Goal: Transaction & Acquisition: Obtain resource

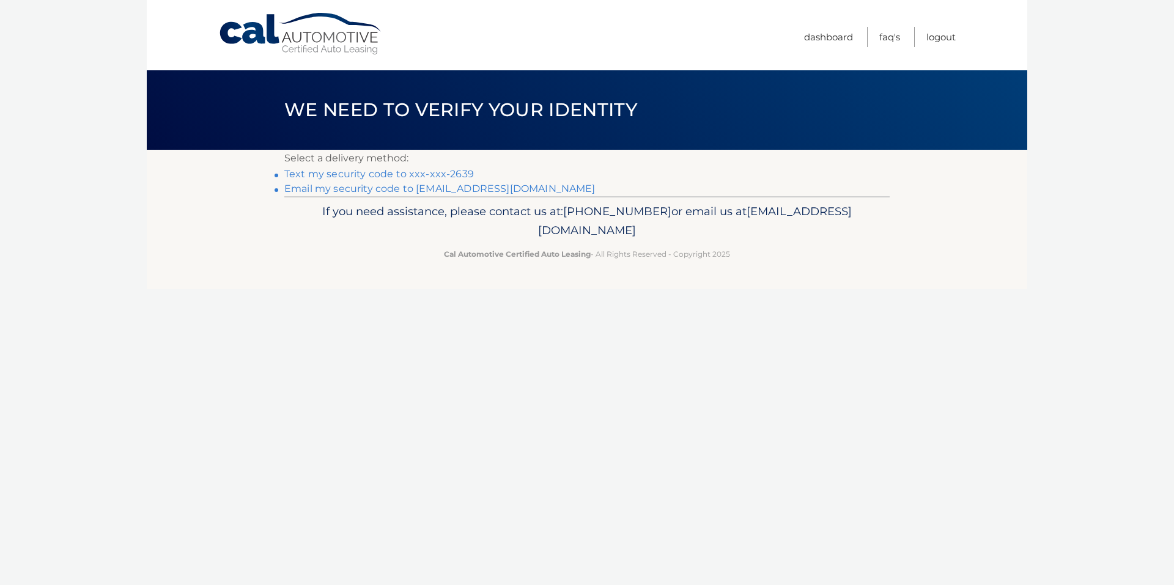
click at [352, 174] on link "Text my security code to xxx-xxx-2639" at bounding box center [379, 174] width 190 height 12
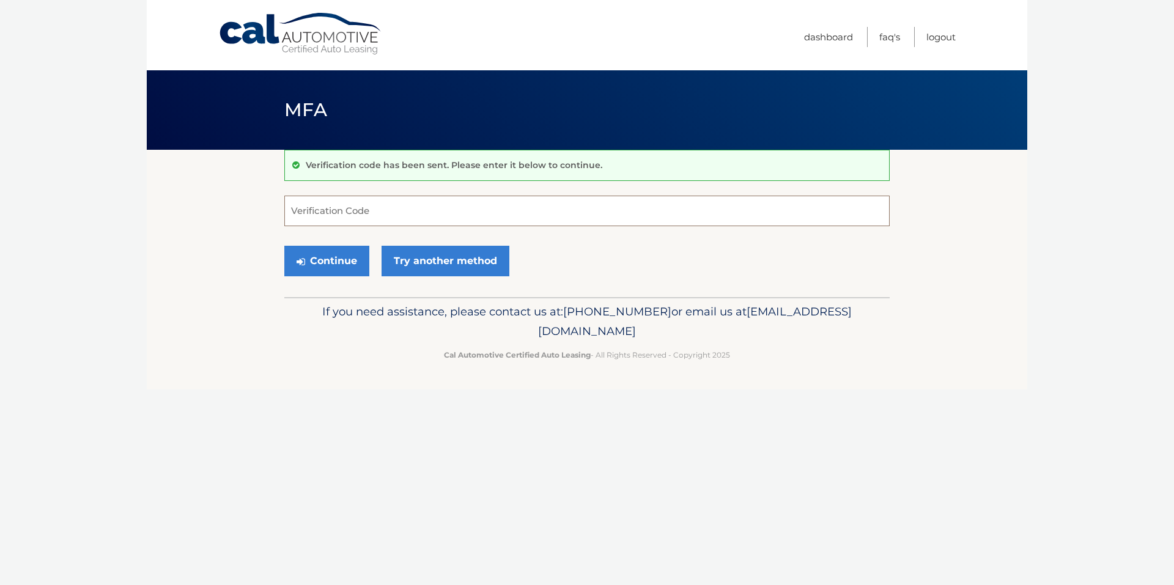
click at [347, 213] on input "Verification Code" at bounding box center [586, 211] width 605 height 31
type input "132309"
click at [284, 246] on button "Continue" at bounding box center [326, 261] width 85 height 31
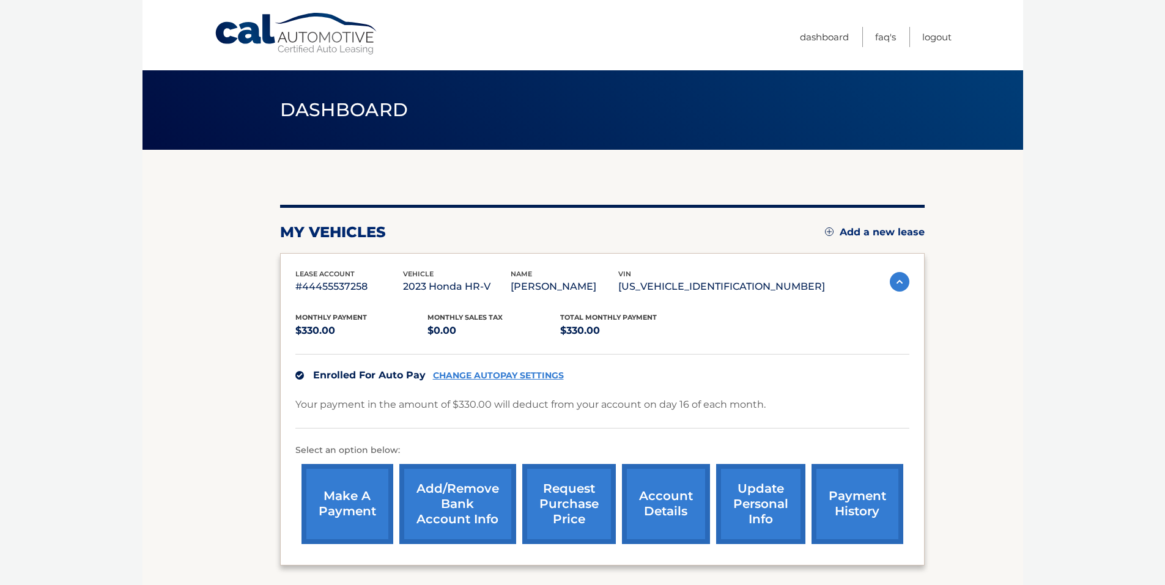
click at [578, 522] on link "request purchase price" at bounding box center [569, 504] width 94 height 80
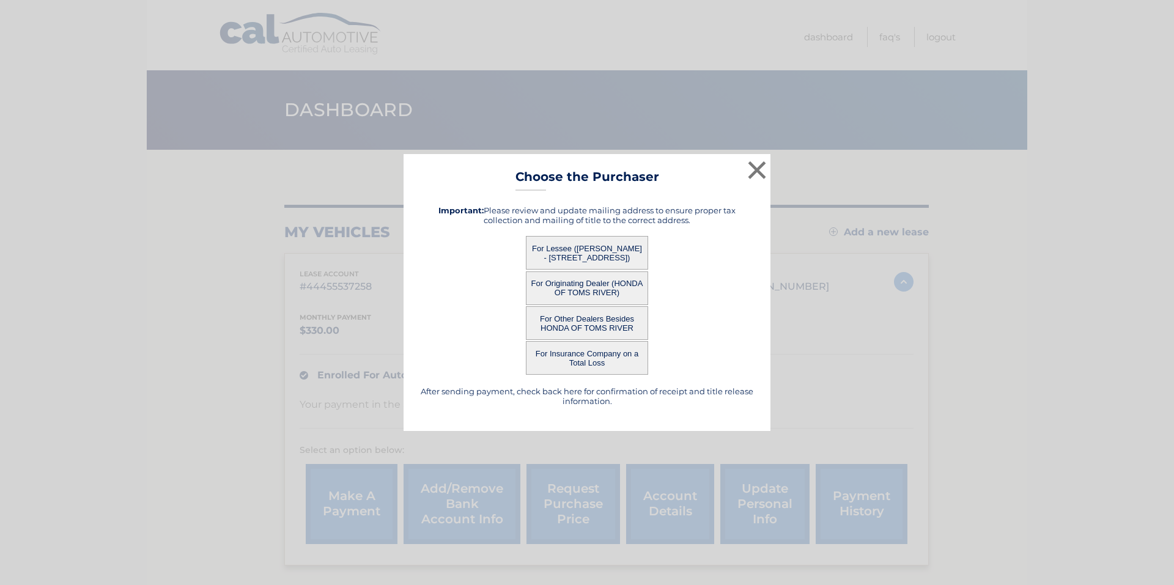
click at [582, 253] on button "For Lessee ([PERSON_NAME] - [STREET_ADDRESS])" at bounding box center [587, 253] width 122 height 34
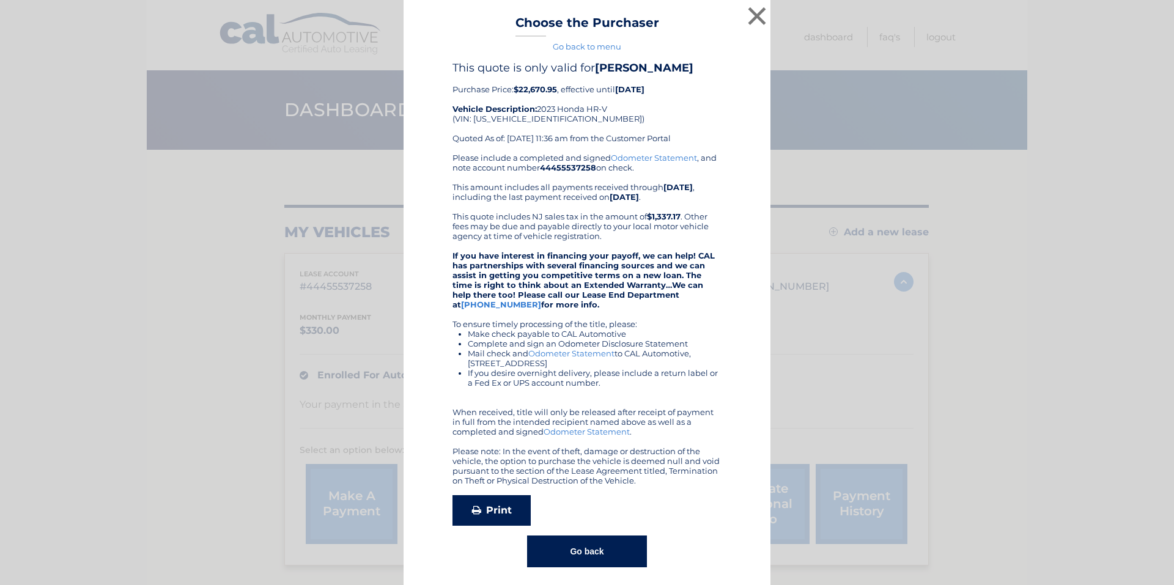
click at [493, 507] on link "Print" at bounding box center [492, 510] width 78 height 31
click at [754, 15] on button "×" at bounding box center [757, 16] width 24 height 24
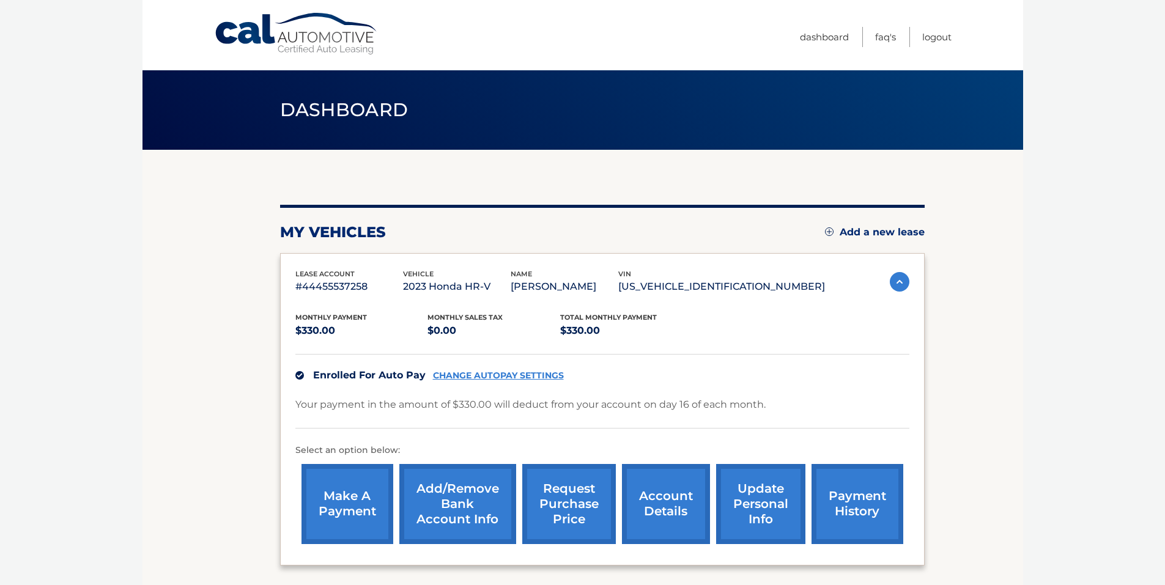
click at [668, 507] on link "account details" at bounding box center [666, 504] width 88 height 80
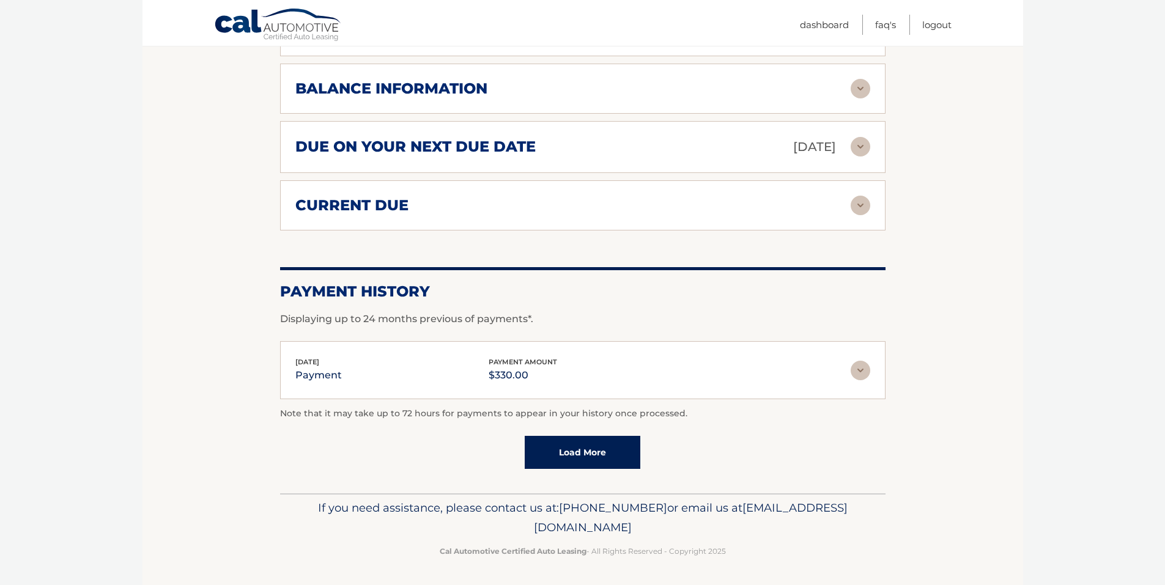
scroll to position [704, 0]
